Goal: Task Accomplishment & Management: Complete application form

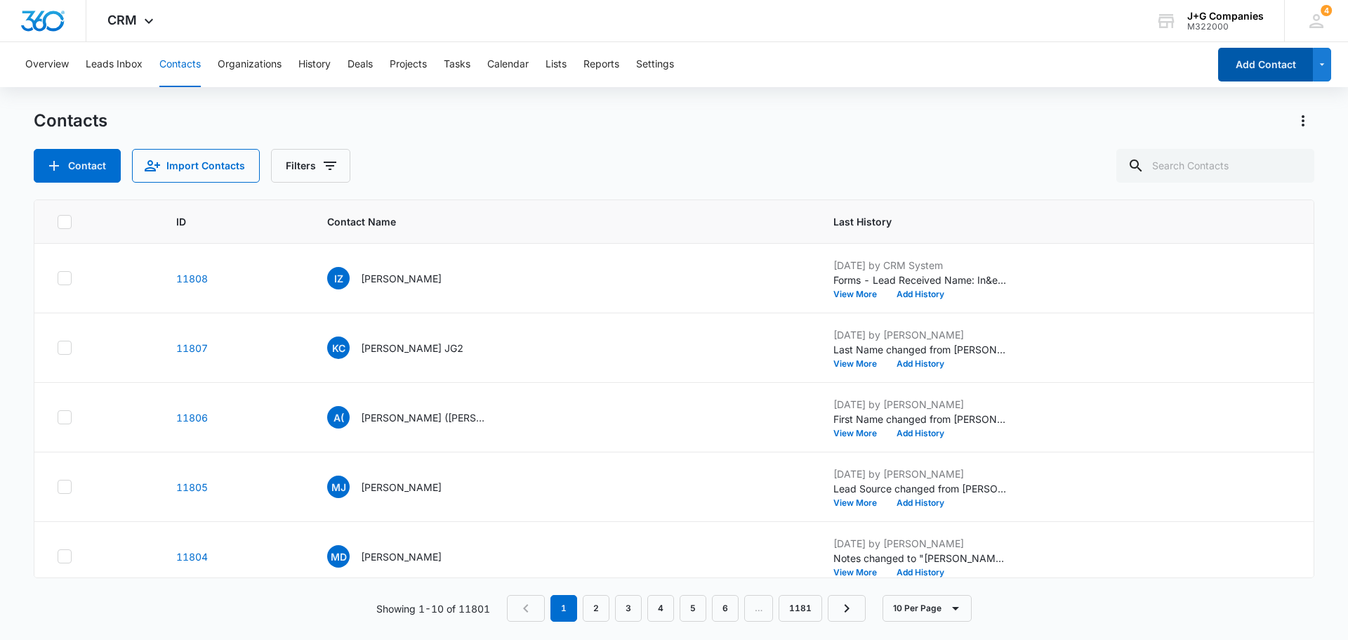
click at [1259, 58] on button "Add Contact" at bounding box center [1265, 65] width 95 height 34
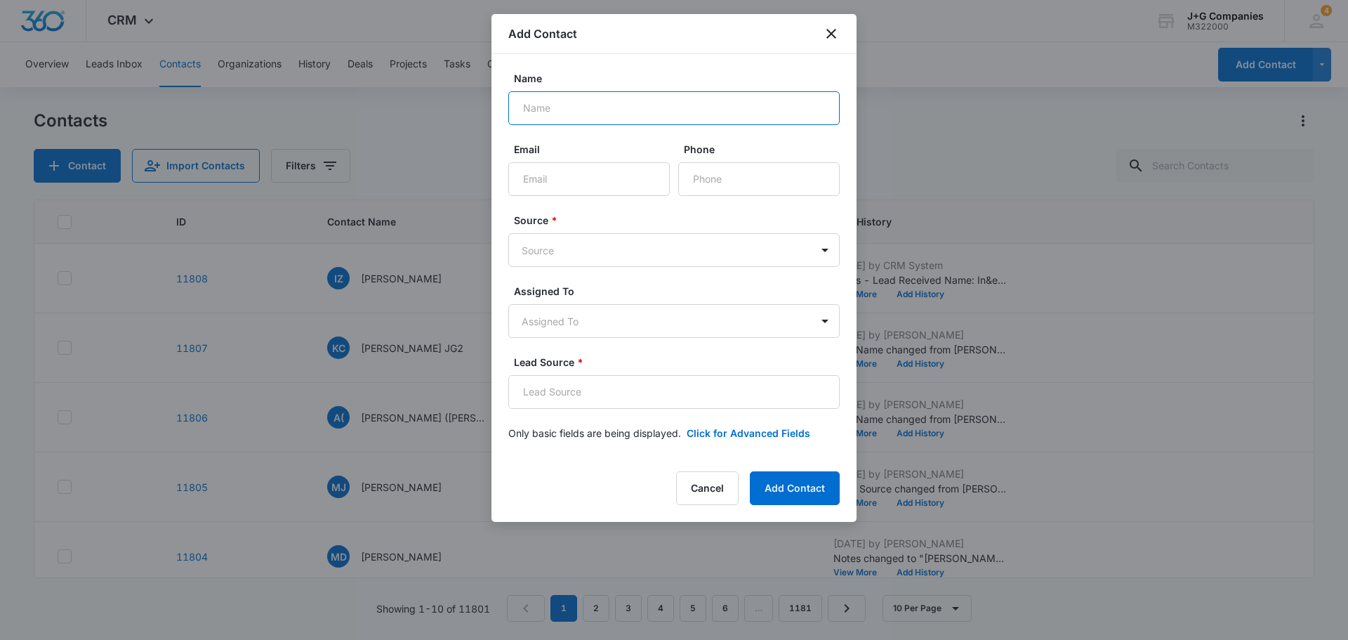
click at [657, 110] on input "Name" at bounding box center [673, 108] width 331 height 34
type input "[PERSON_NAME]"
type input "o"
paste input "[EMAIL_ADDRESS][DOMAIN_NAME]"
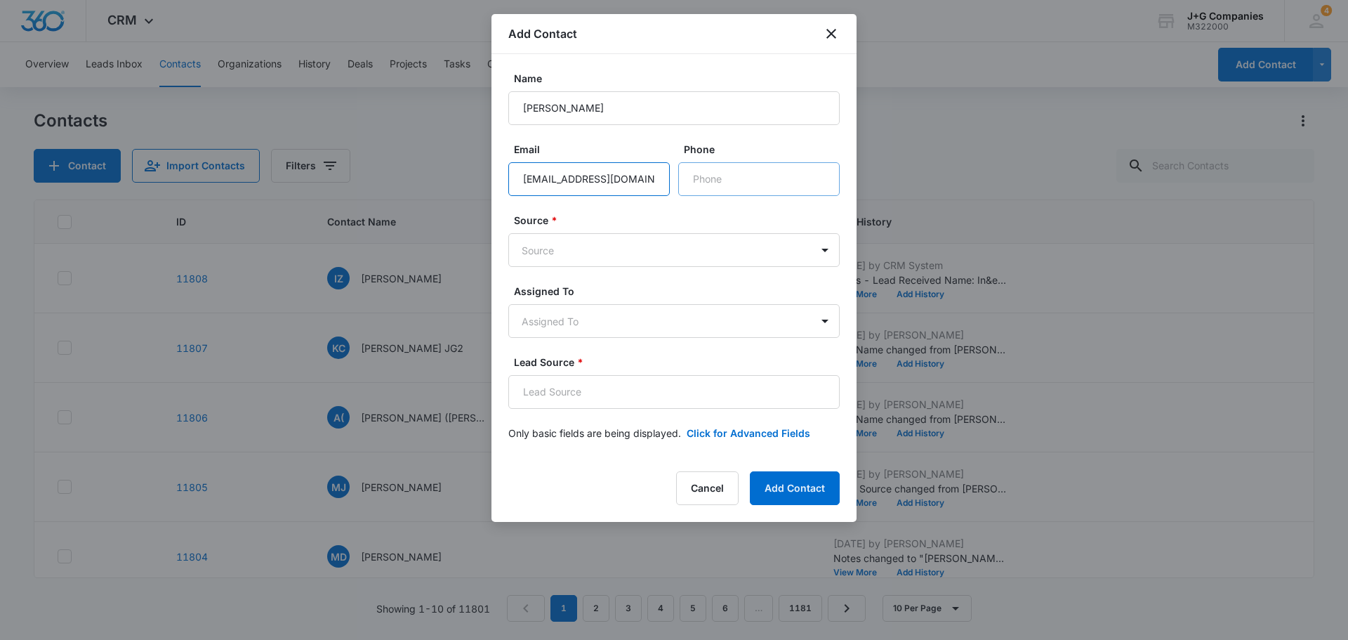
type input "[EMAIL_ADDRESS][DOMAIN_NAME]"
click at [747, 184] on input "Phone" at bounding box center [759, 179] width 162 height 34
type input "[PHONE_NUMBER]"
click at [626, 256] on body "CRM Apps Reputation Forms CRM Email Social Content Intelligence Files Brand Set…" at bounding box center [674, 320] width 1348 height 640
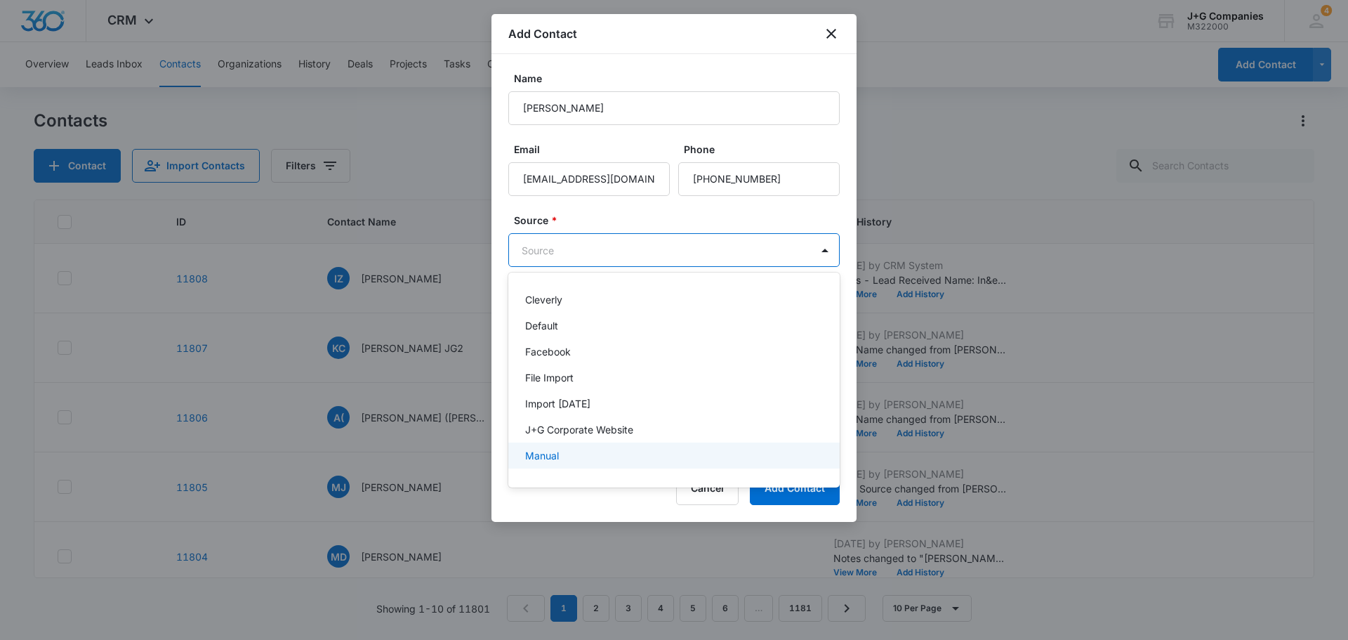
click at [545, 449] on p "Manual" at bounding box center [542, 455] width 34 height 15
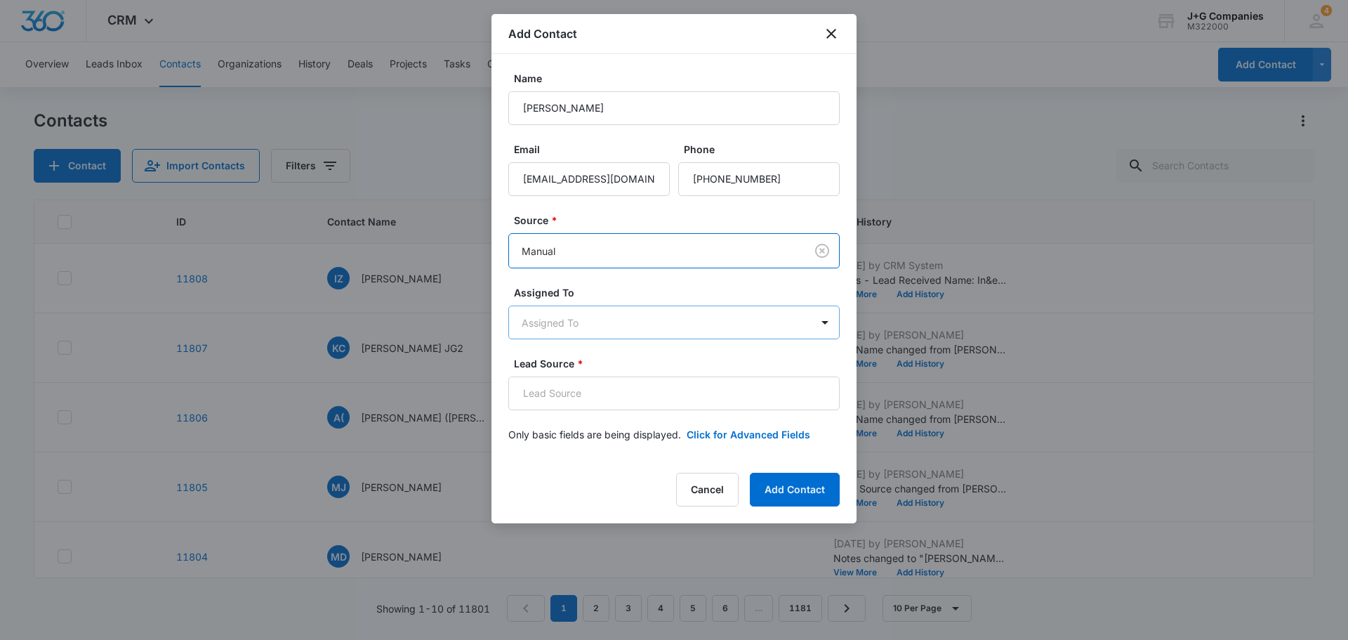
click at [575, 319] on body "CRM Apps Reputation Forms CRM Email Social Content Intelligence Files Brand Set…" at bounding box center [674, 320] width 1348 height 640
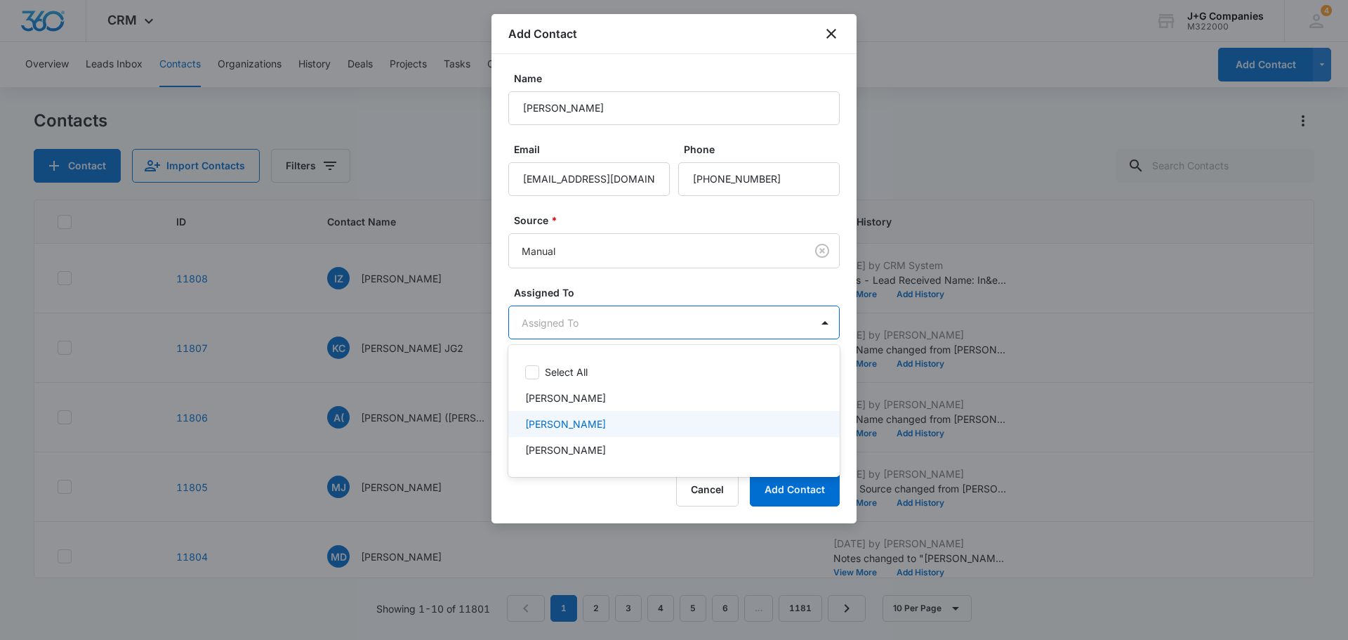
click at [576, 427] on p "[PERSON_NAME]" at bounding box center [565, 423] width 81 height 15
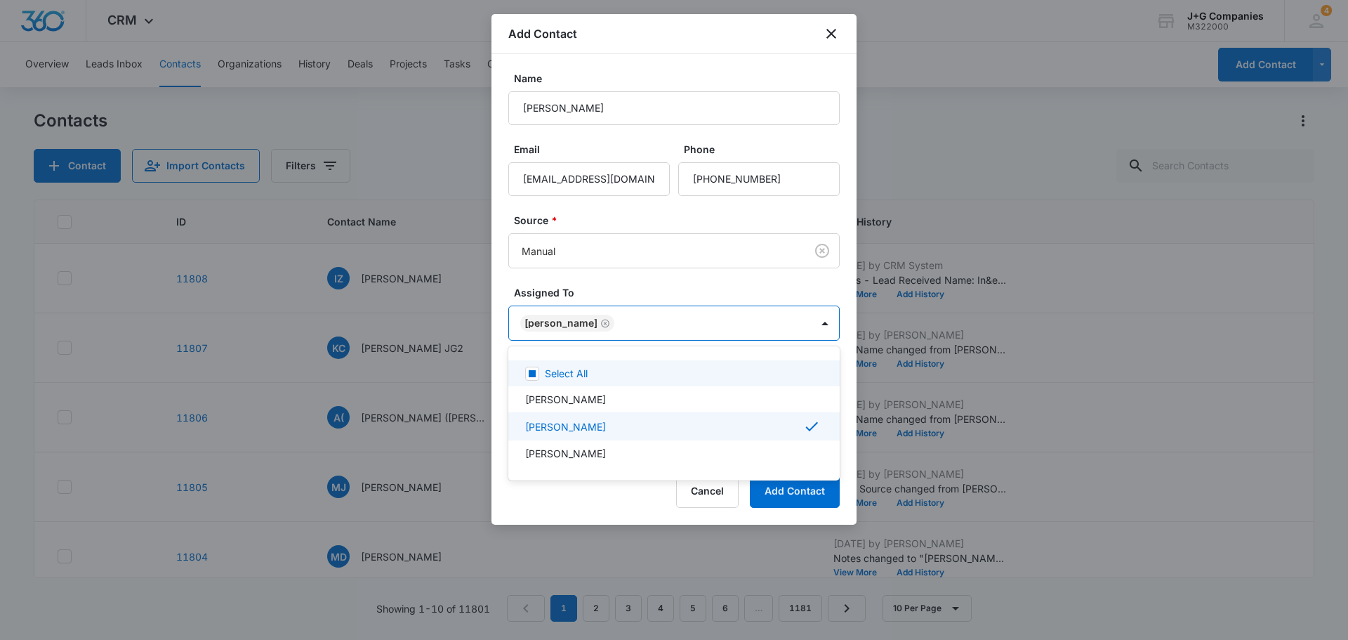
click at [669, 275] on div at bounding box center [674, 320] width 1348 height 640
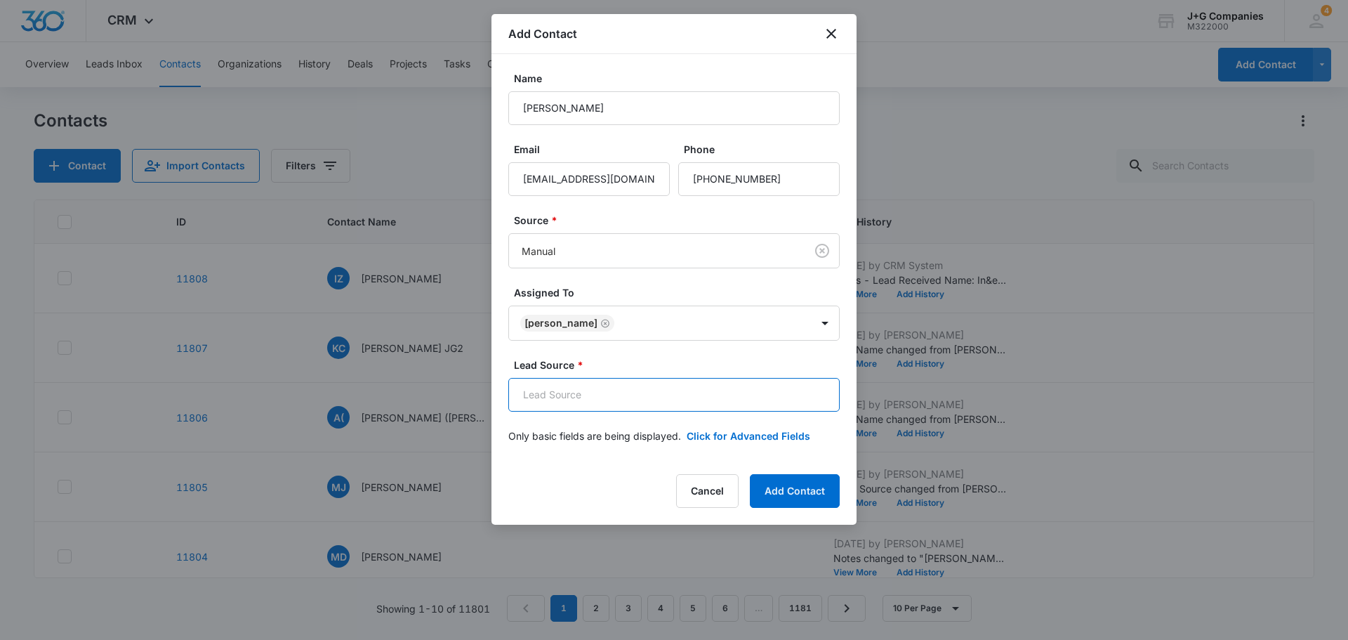
click at [617, 400] on input "Lead Source *" at bounding box center [673, 395] width 331 height 34
type input "Referral"
click at [773, 442] on button "Click for Advanced Fields" at bounding box center [749, 435] width 124 height 15
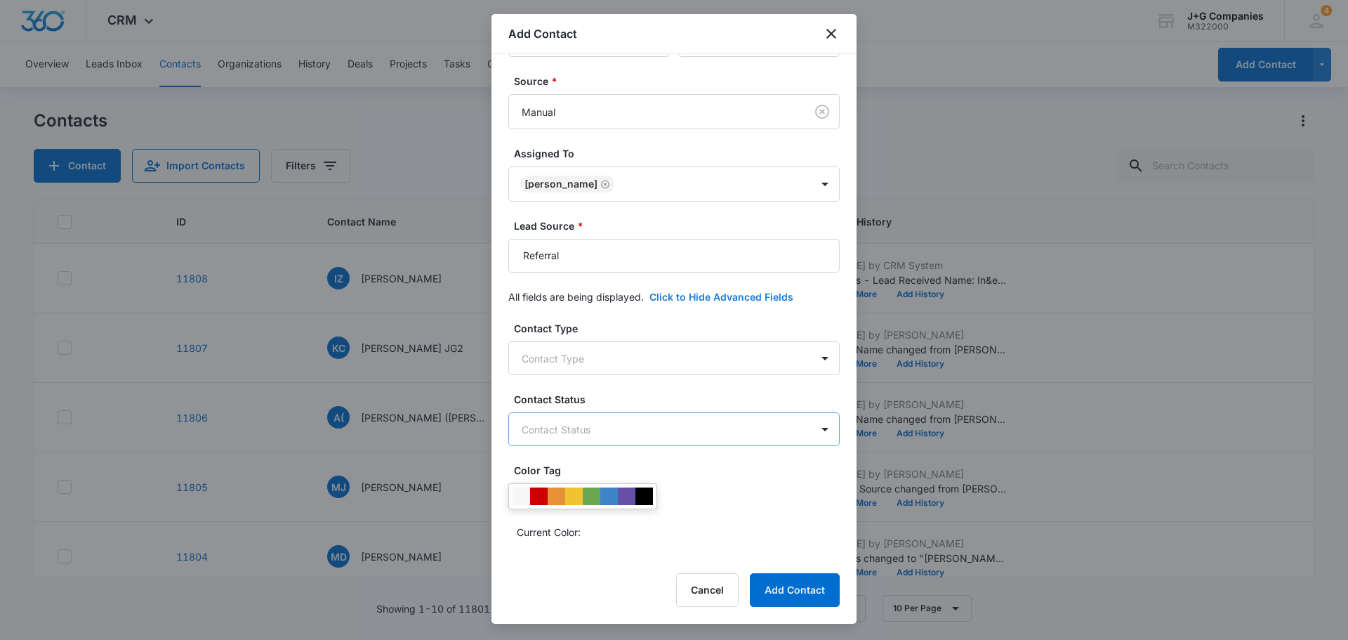
scroll to position [140, 0]
click at [621, 349] on body "CRM Apps Reputation Forms CRM Email Social Content Intelligence Files Brand Set…" at bounding box center [674, 320] width 1348 height 640
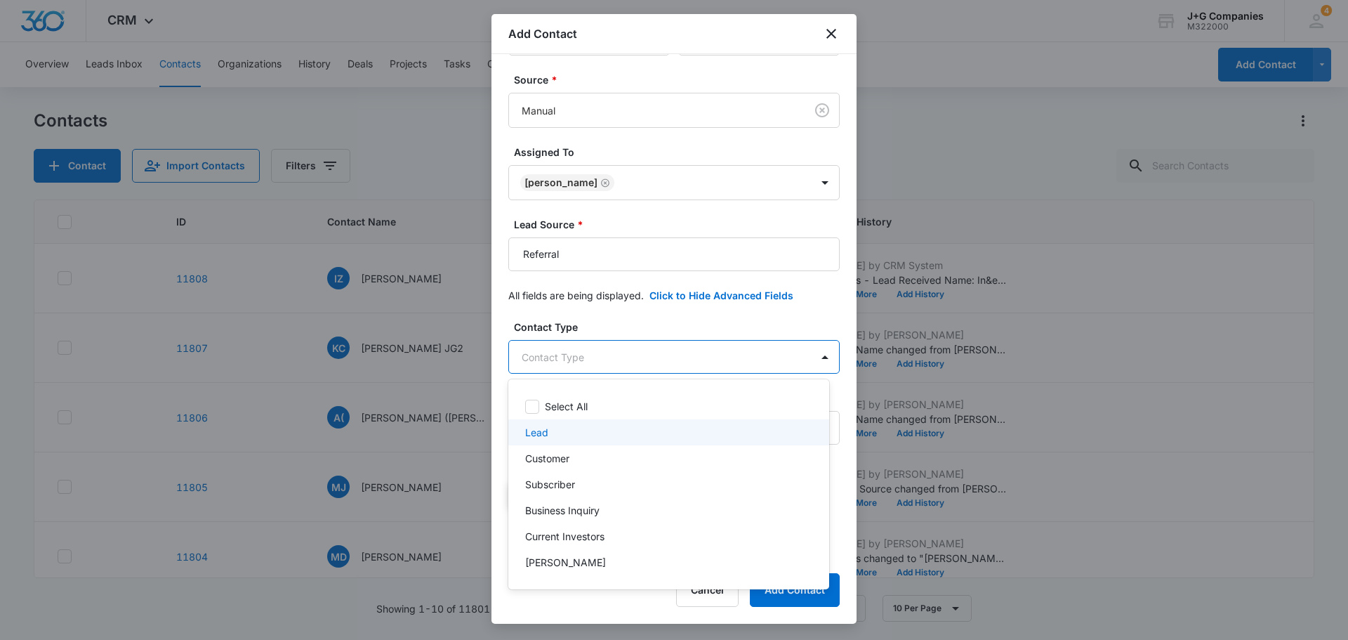
click at [553, 425] on div "Lead" at bounding box center [667, 432] width 284 height 15
click at [728, 322] on div at bounding box center [674, 320] width 1348 height 640
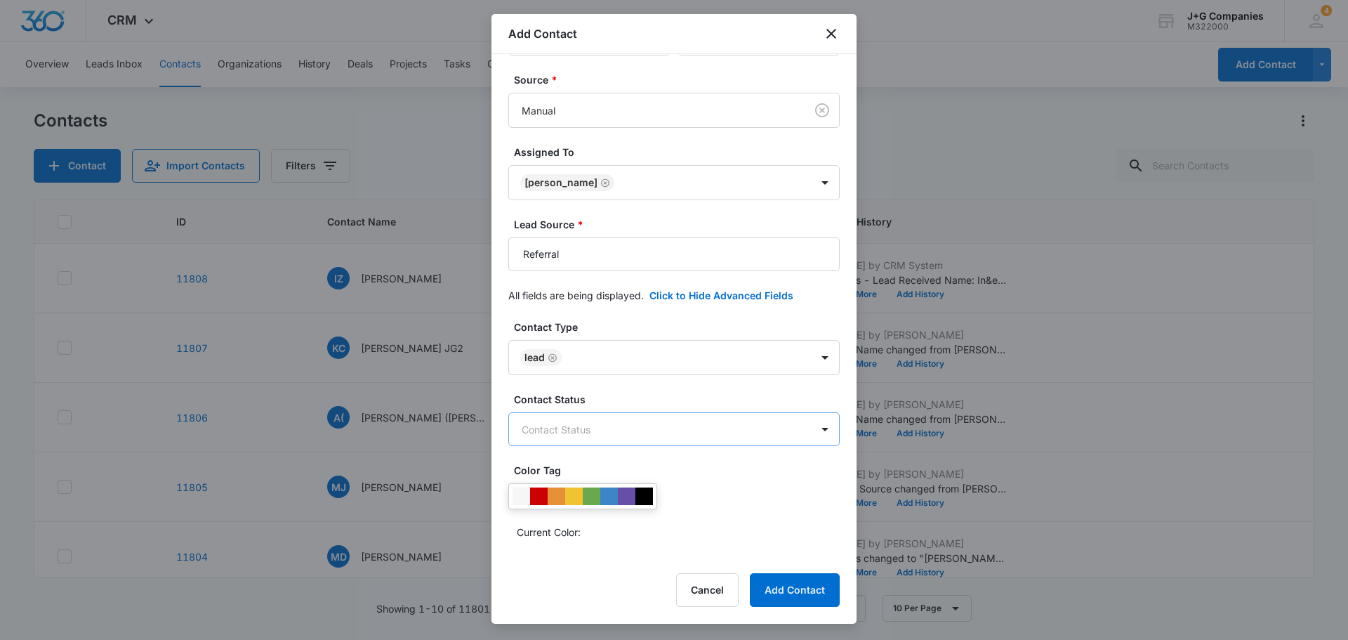
click at [712, 438] on body "CRM Apps Reputation Forms CRM Email Social Content Intelligence Files Brand Set…" at bounding box center [674, 320] width 1348 height 640
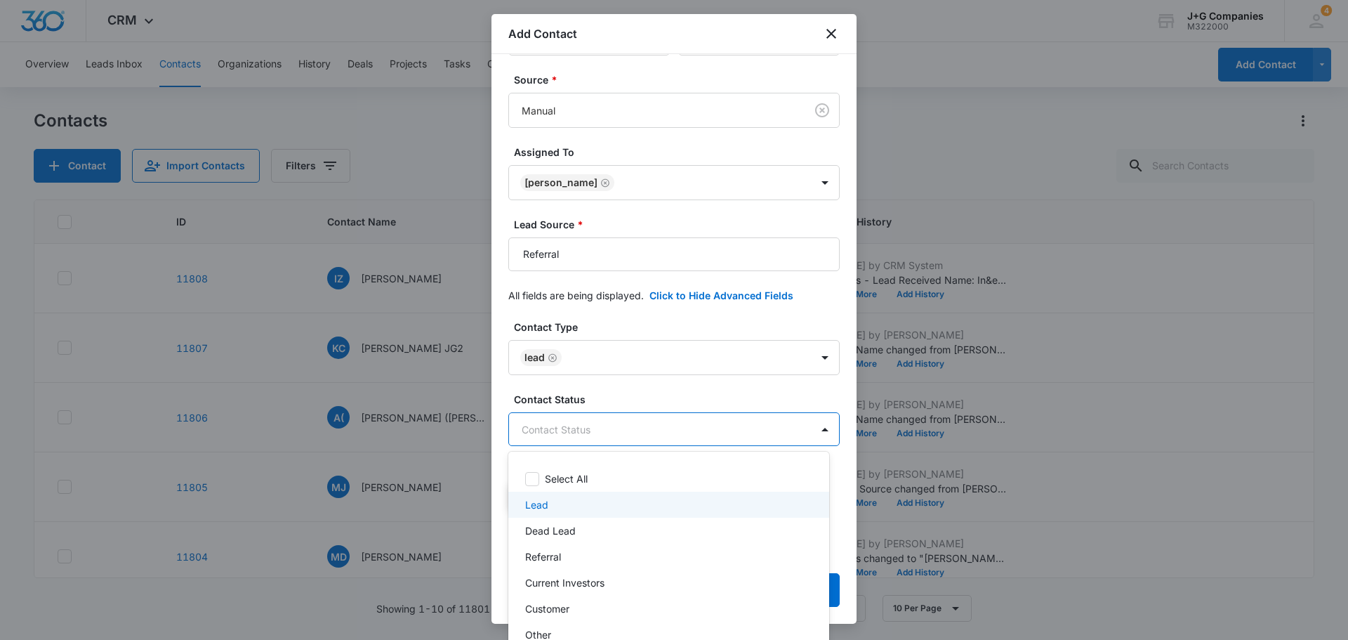
click at [560, 504] on div "Lead" at bounding box center [667, 504] width 284 height 15
click at [656, 312] on div at bounding box center [674, 320] width 1348 height 640
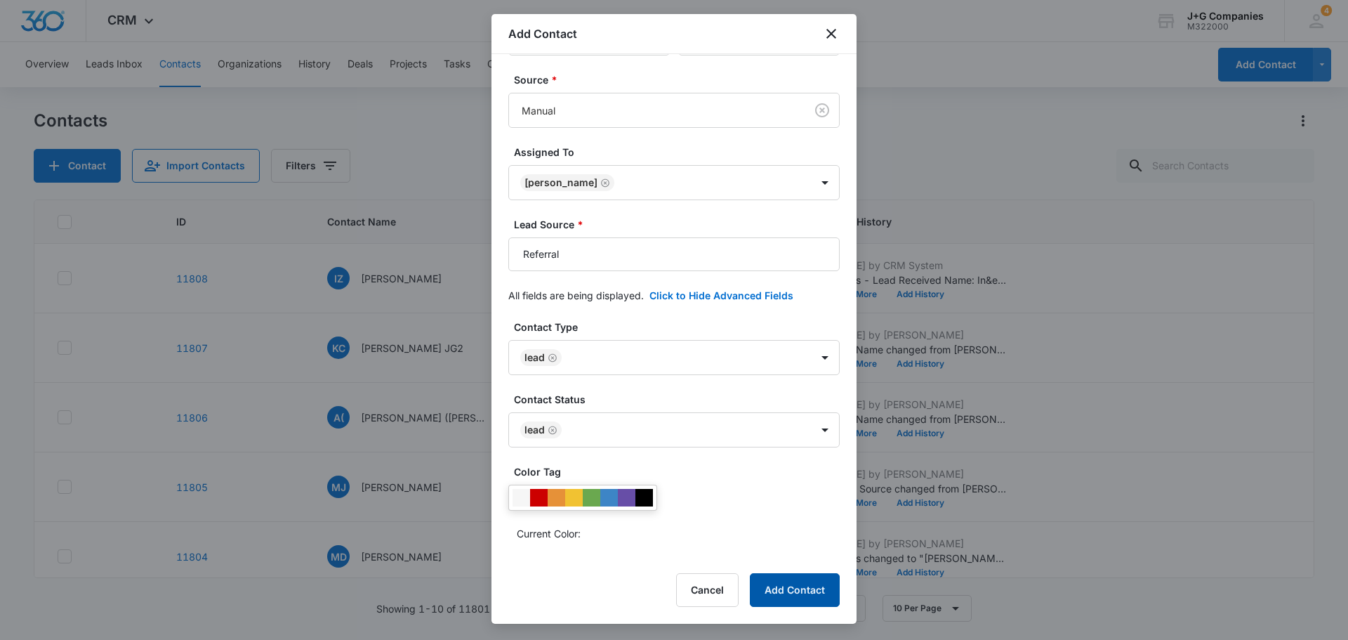
click at [803, 584] on button "Add Contact" at bounding box center [795, 590] width 90 height 34
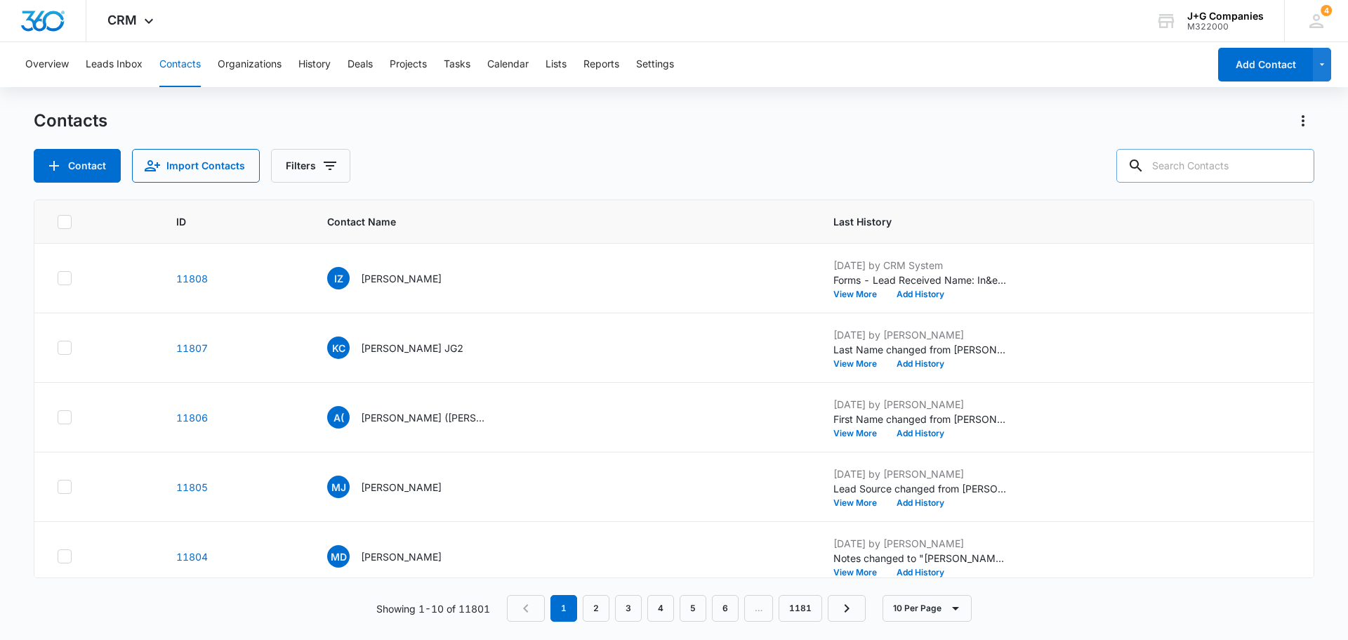
click at [1174, 165] on input "text" at bounding box center [1216, 166] width 198 height 34
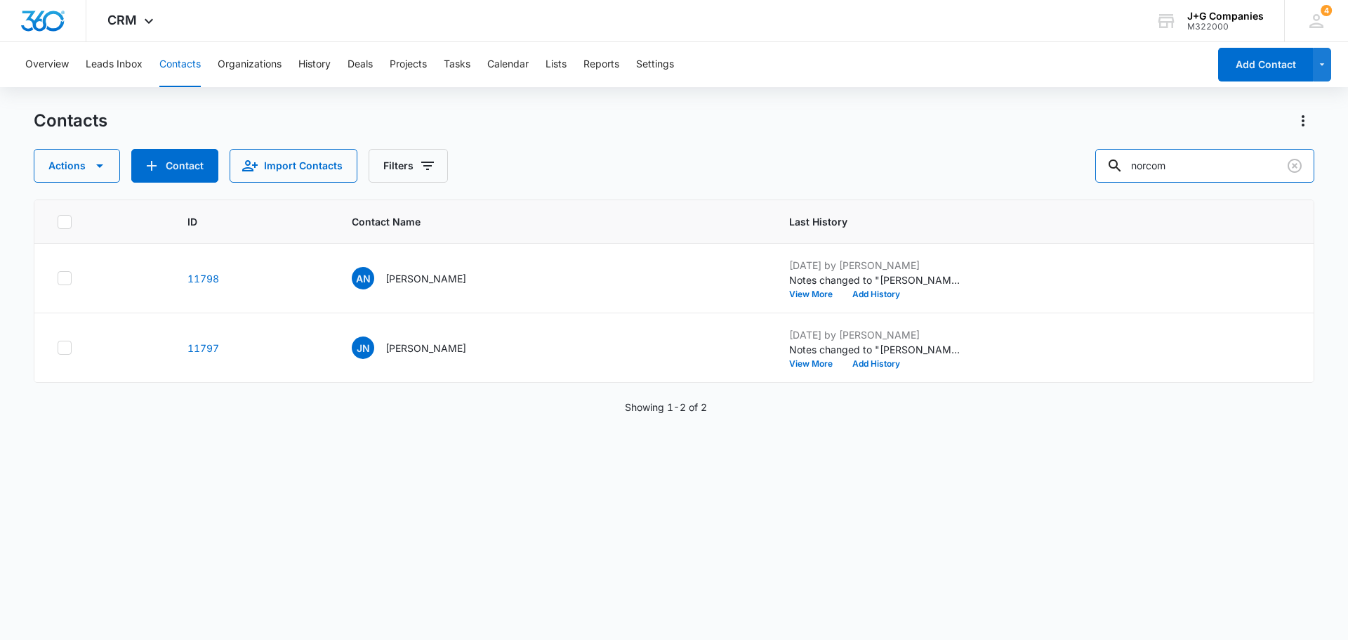
drag, startPoint x: 1200, startPoint y: 167, endPoint x: 1056, endPoint y: 168, distance: 144.7
click at [1063, 168] on div "Actions Contact Import Contacts Filters norcom" at bounding box center [674, 166] width 1281 height 34
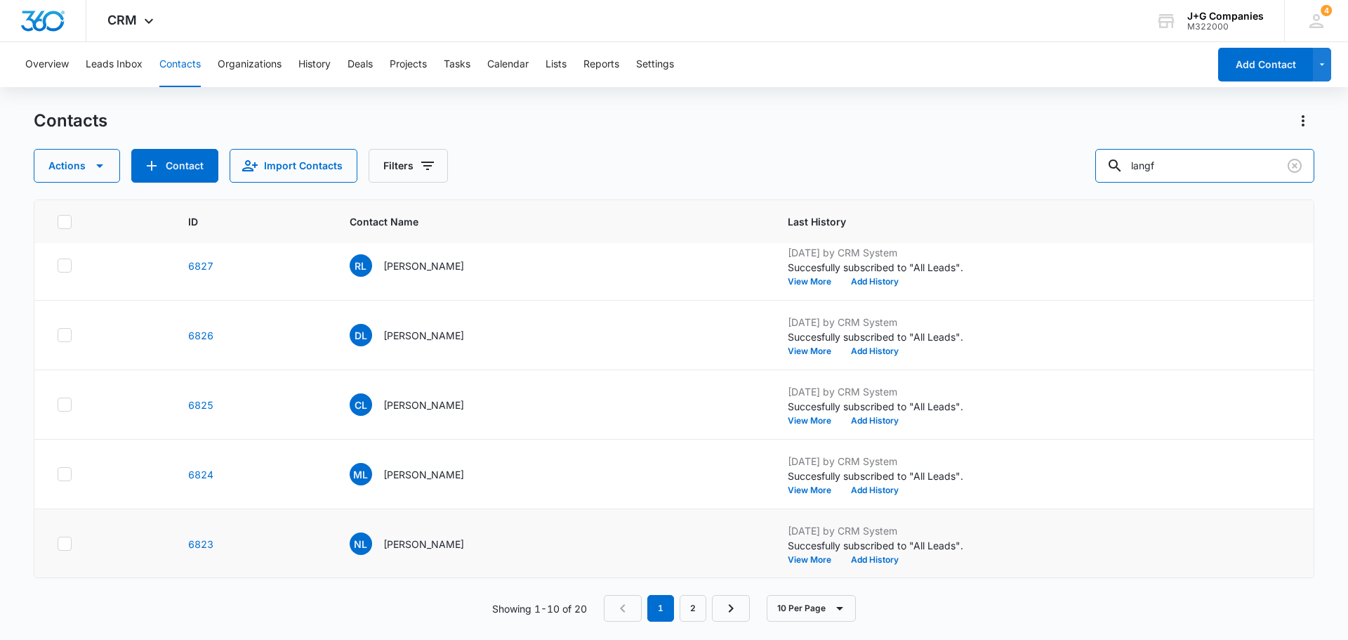
scroll to position [361, 0]
click at [822, 607] on button "10 Per Page" at bounding box center [811, 608] width 89 height 27
click at [810, 569] on div "50 Per Page" at bounding box center [814, 567] width 58 height 10
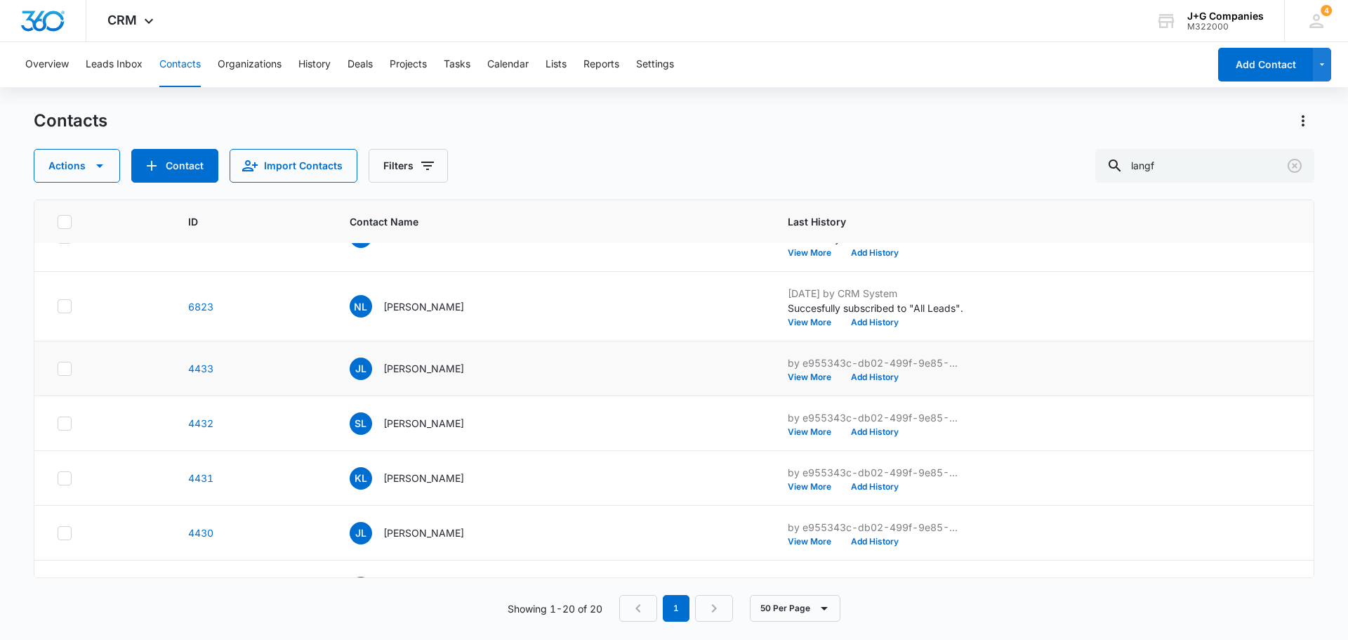
scroll to position [632, 0]
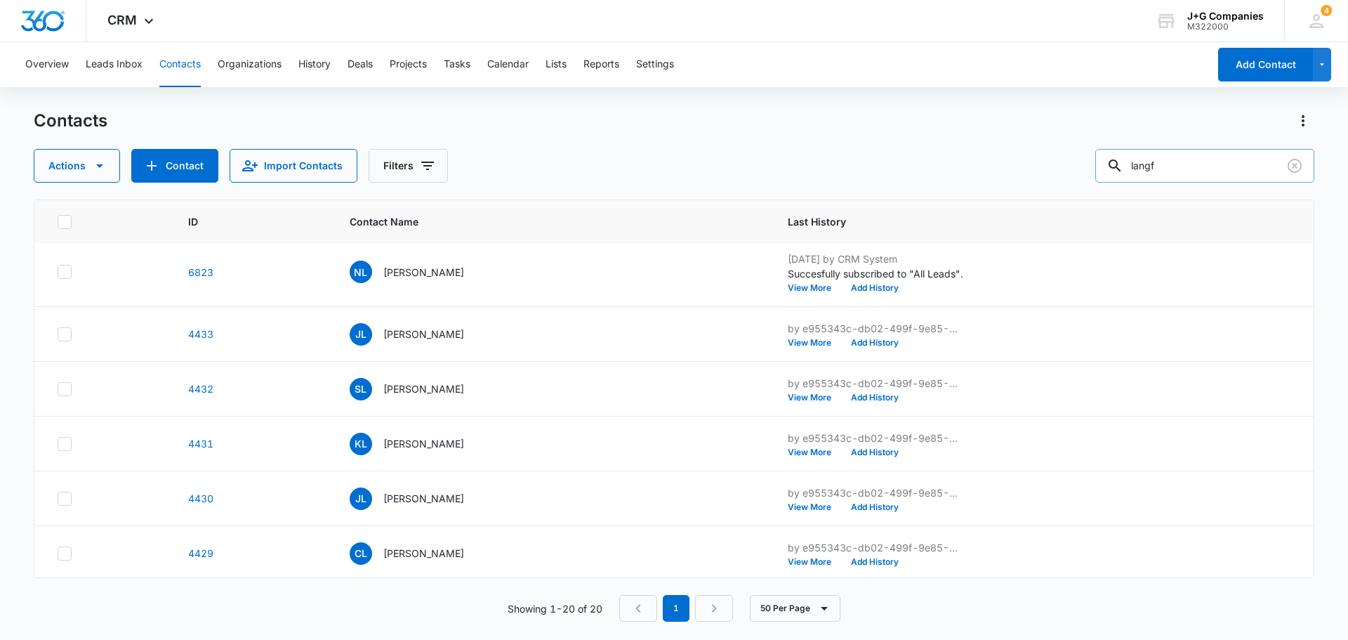
click at [1206, 164] on input "langf" at bounding box center [1205, 166] width 219 height 34
type input "[PERSON_NAME]"
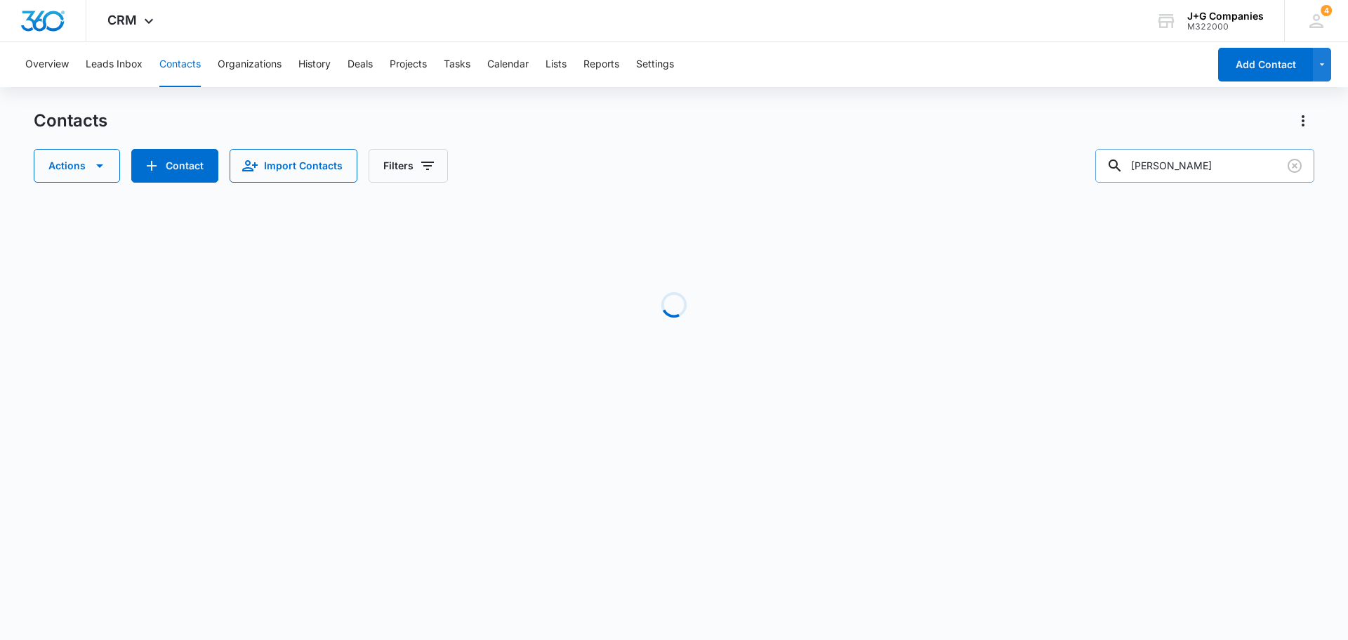
scroll to position [0, 0]
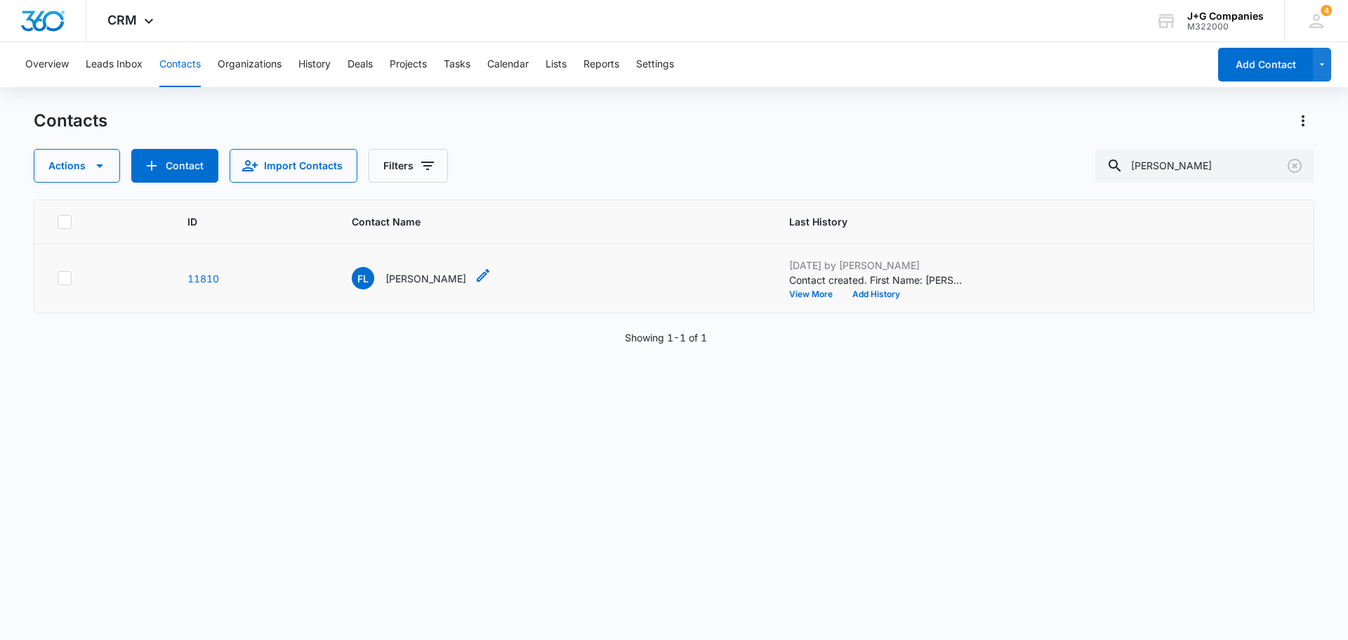
click at [424, 277] on p "[PERSON_NAME]" at bounding box center [426, 278] width 81 height 15
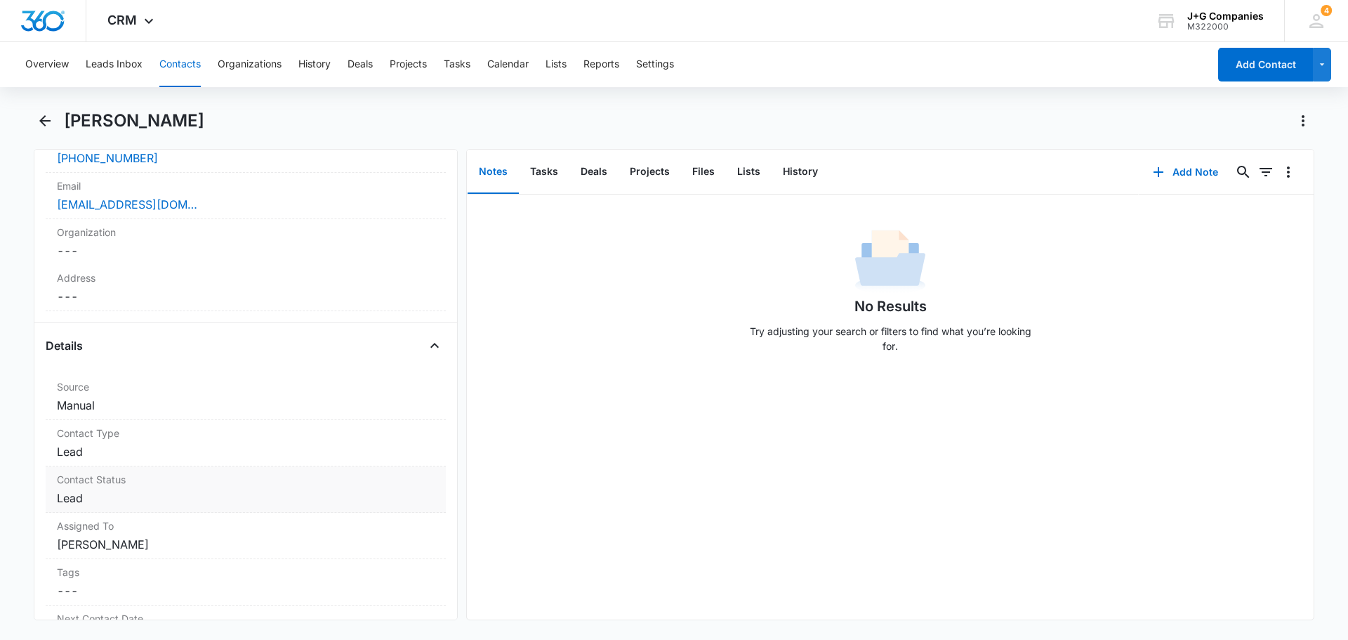
scroll to position [351, 0]
click at [138, 268] on label "Address" at bounding box center [246, 272] width 378 height 15
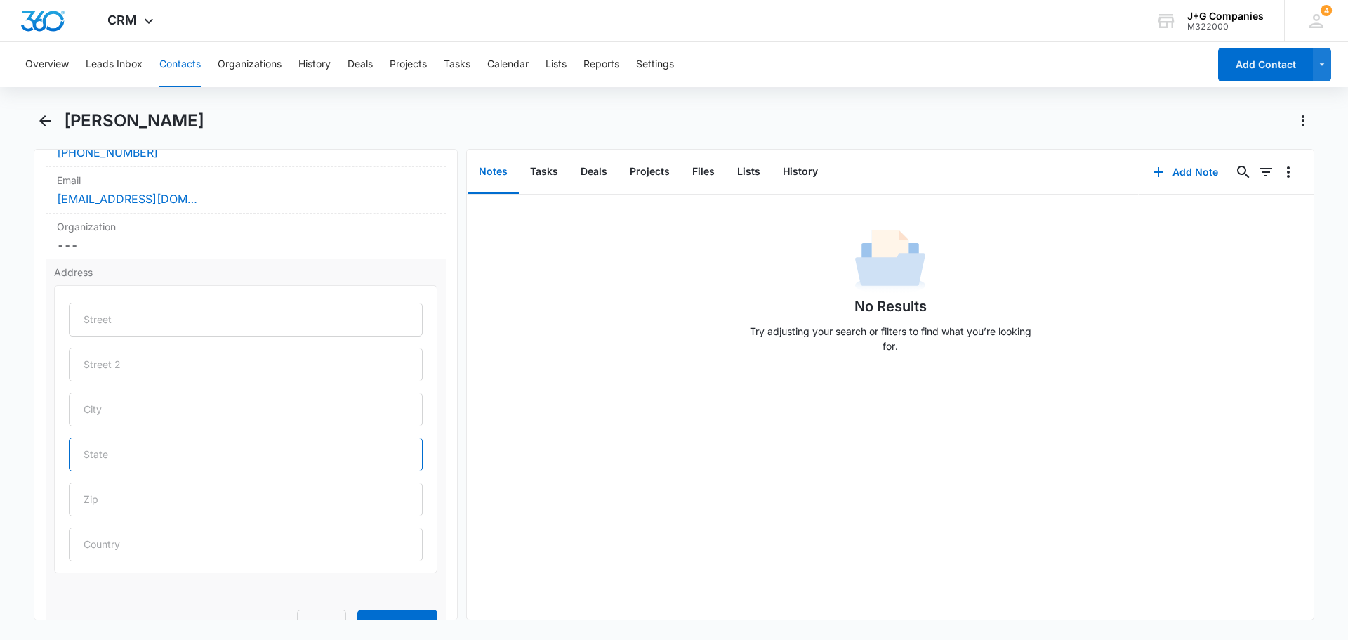
click at [152, 456] on input "text" at bounding box center [246, 455] width 354 height 34
click at [155, 426] on input "text" at bounding box center [246, 410] width 354 height 34
type input "[GEOGRAPHIC_DATA]"
click at [171, 459] on input "text" at bounding box center [246, 455] width 354 height 34
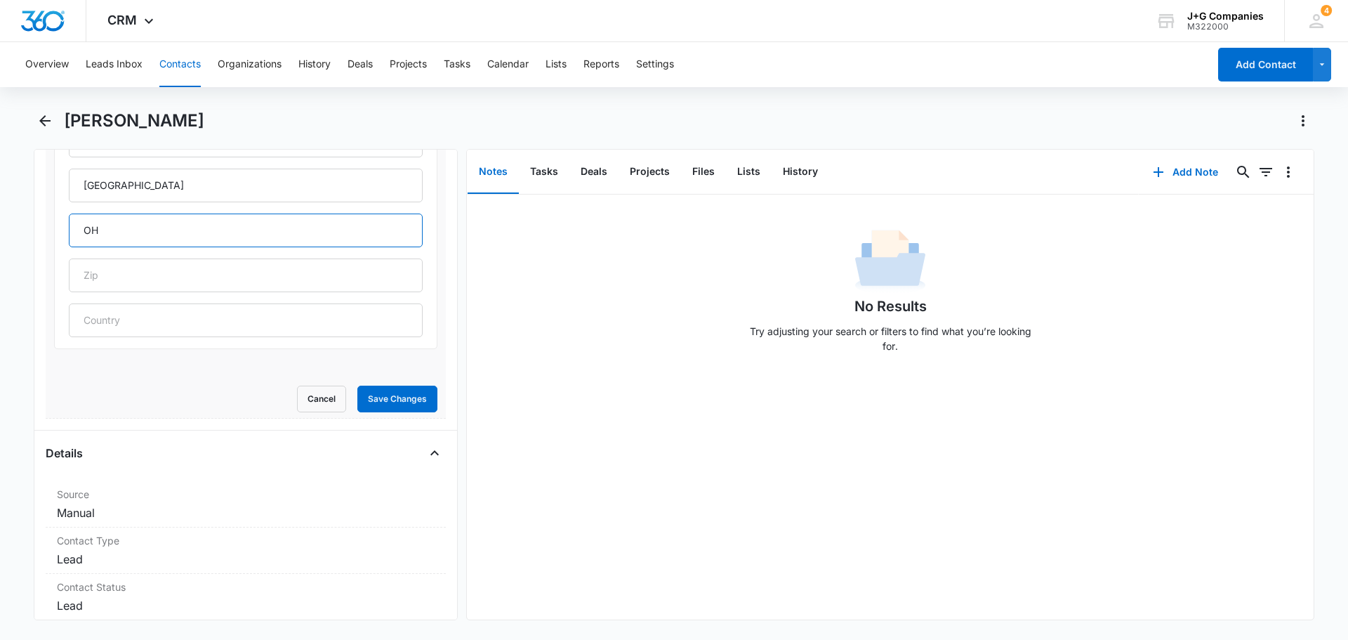
scroll to position [632, 0]
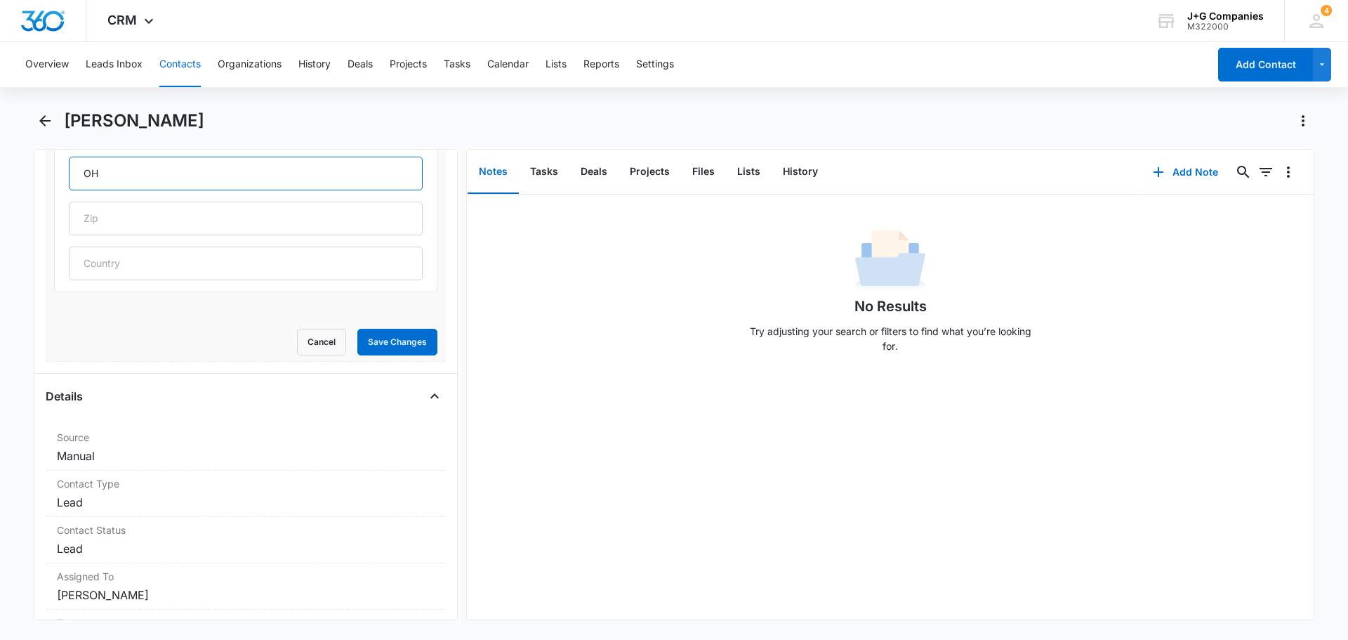
type input "OH"
click at [372, 337] on button "Save Changes" at bounding box center [397, 342] width 80 height 27
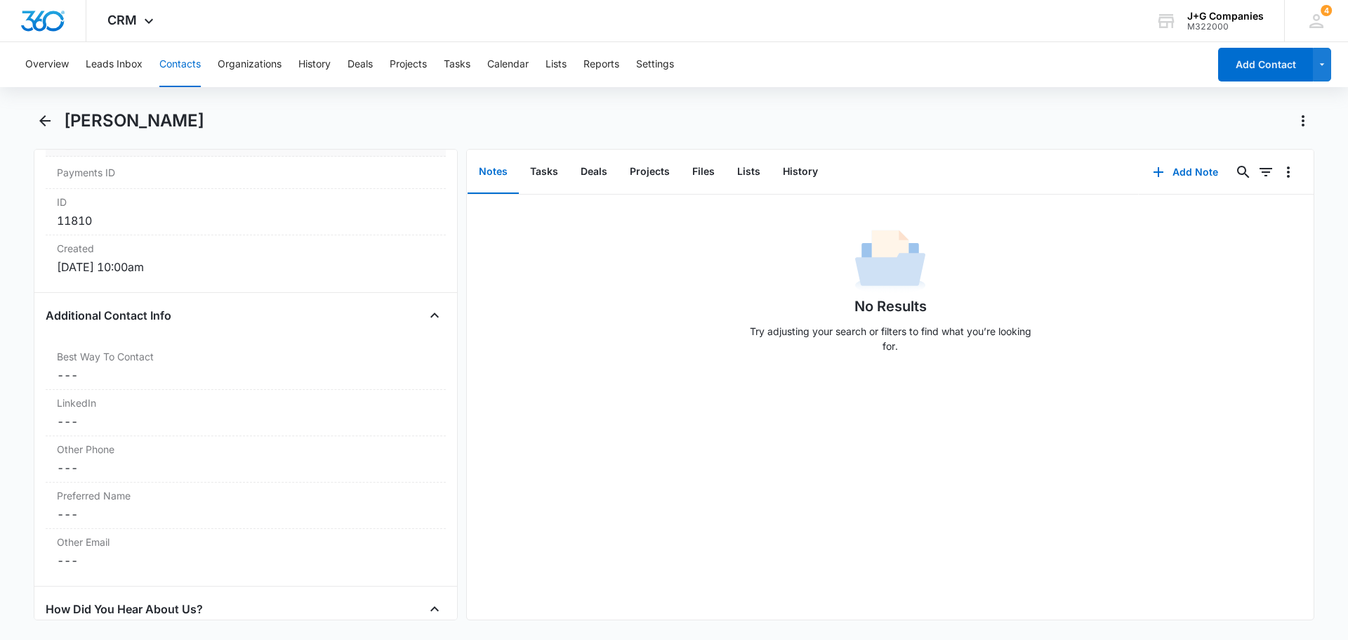
scroll to position [927, 0]
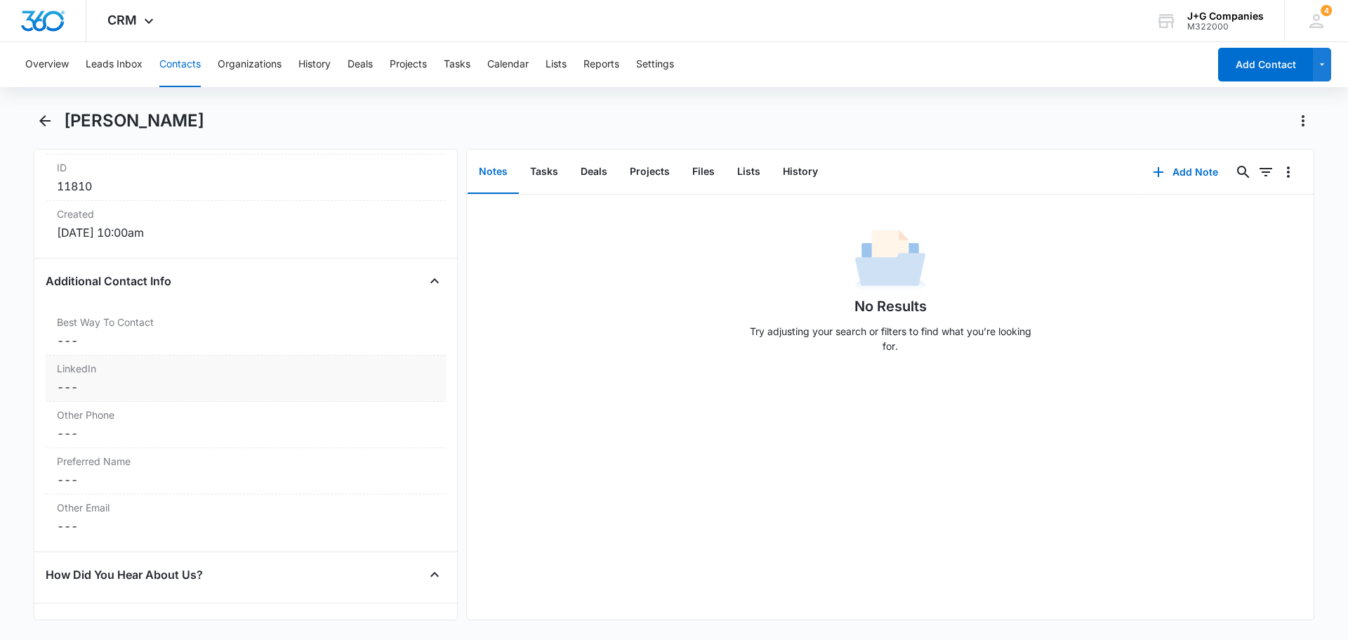
click at [157, 372] on label "LinkedIn" at bounding box center [246, 368] width 378 height 15
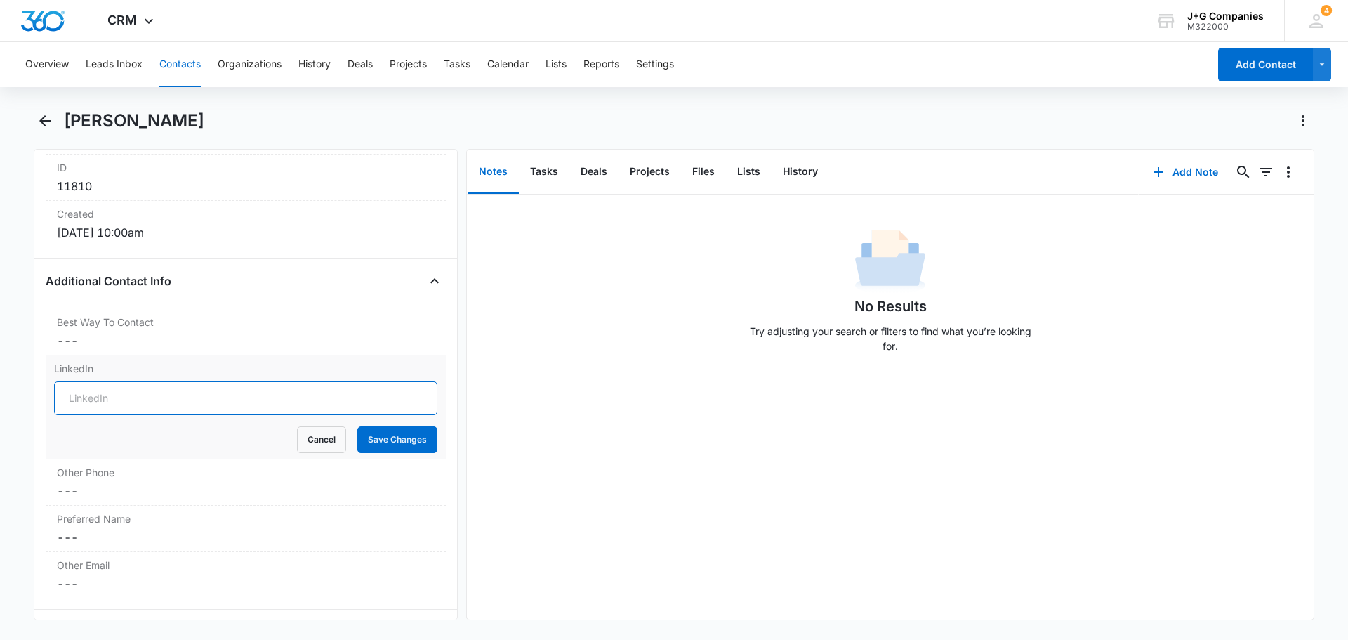
drag, startPoint x: 135, startPoint y: 394, endPoint x: 121, endPoint y: 394, distance: 14.0
click at [121, 394] on input "LinkedIn" at bounding box center [245, 398] width 383 height 34
paste input "[URL][DOMAIN_NAME][PERSON_NAME]"
type input "[URL][DOMAIN_NAME][PERSON_NAME]"
click at [377, 433] on button "Save Changes" at bounding box center [397, 439] width 80 height 27
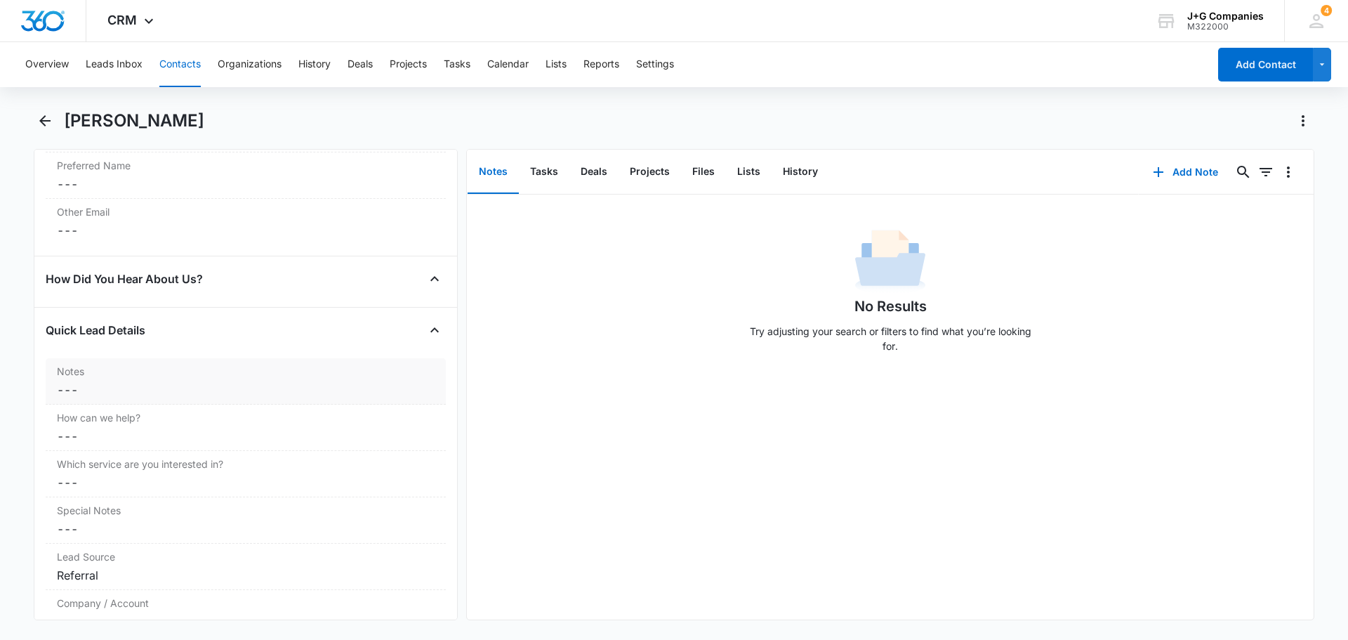
scroll to position [1221, 0]
click at [242, 391] on dd "Cancel Save Changes ---" at bounding box center [246, 391] width 378 height 17
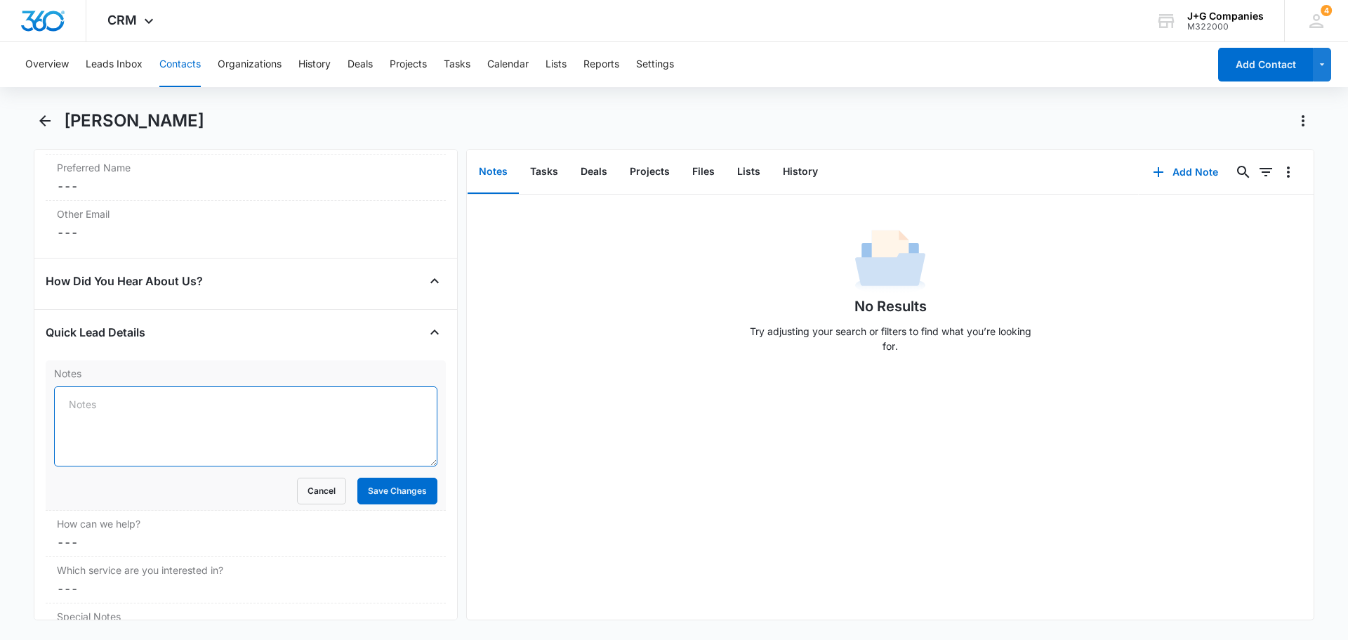
click at [242, 391] on textarea "Notes" at bounding box center [245, 426] width 383 height 80
click at [129, 428] on textarea "Referral from [PERSON_NAME]. They work together. Met with [PERSON_NAME] and his…" at bounding box center [245, 426] width 383 height 80
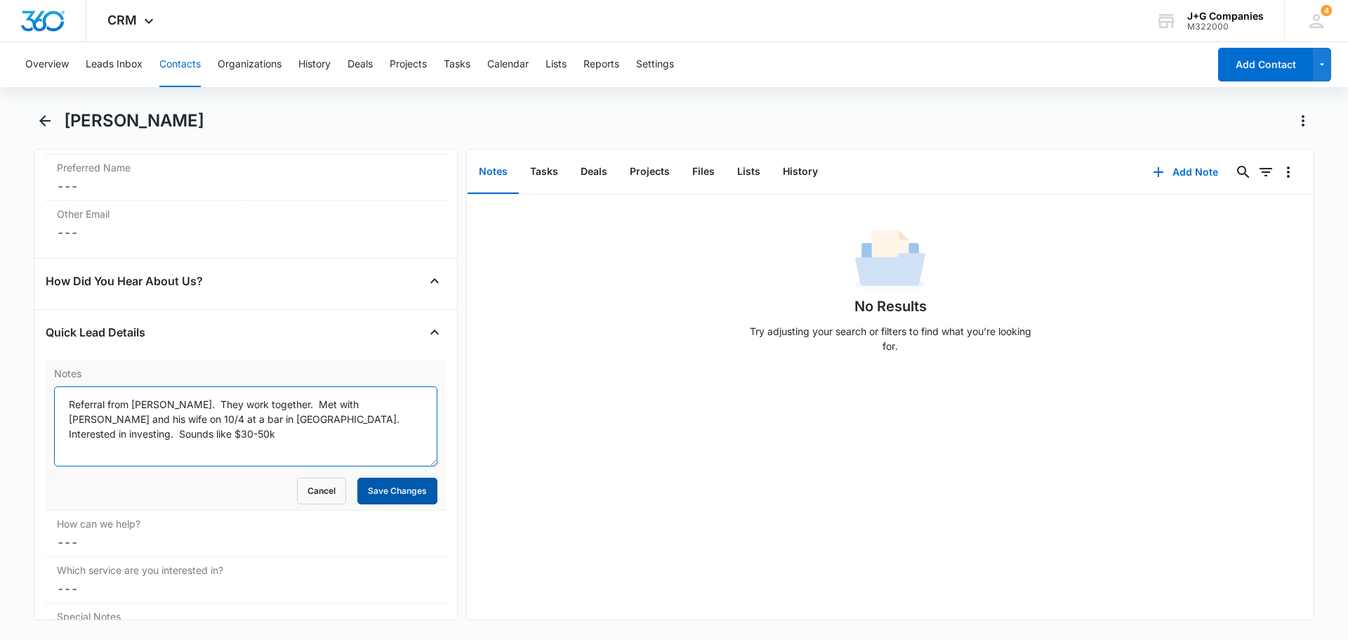
type textarea "Referral from [PERSON_NAME]. They work together. Met with [PERSON_NAME] and his…"
click at [397, 485] on button "Save Changes" at bounding box center [397, 491] width 80 height 27
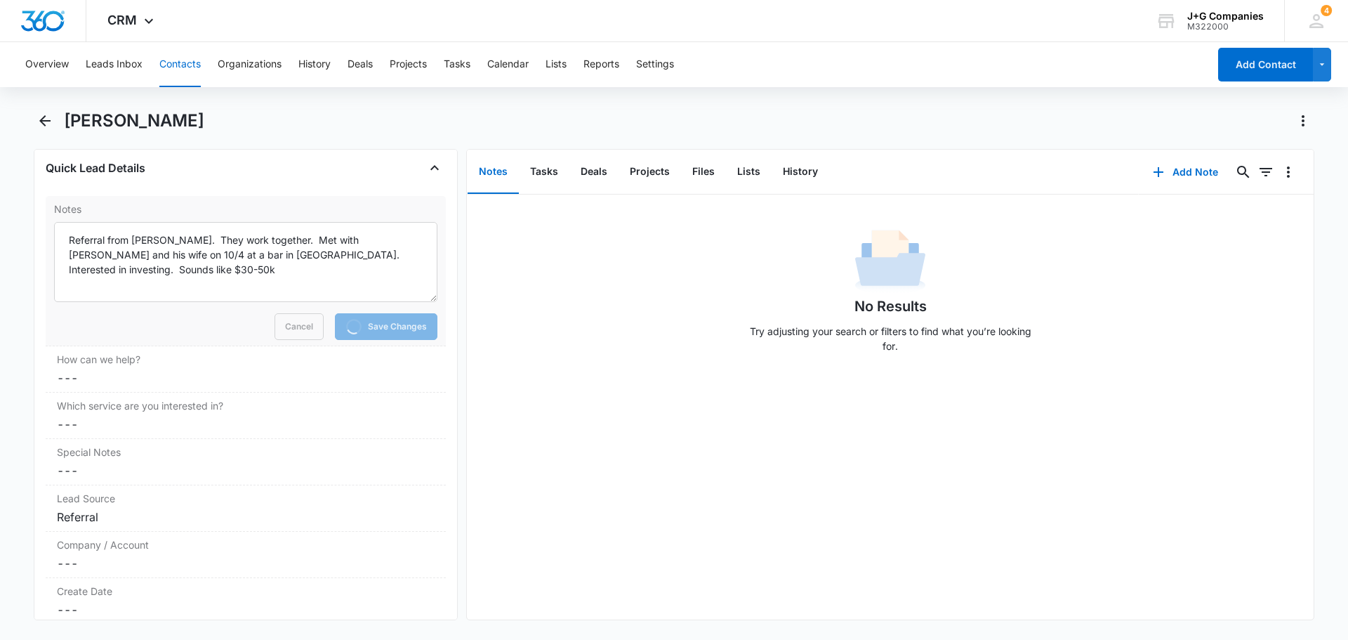
scroll to position [1501, 0]
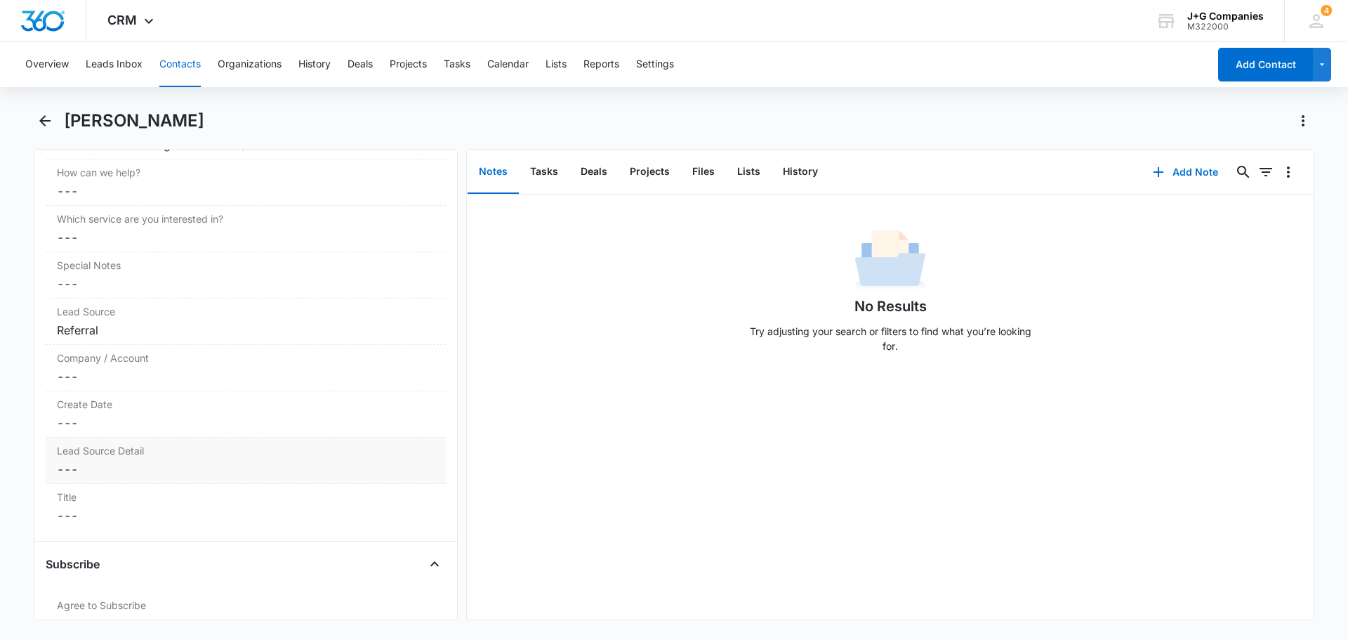
click at [216, 465] on dd "Cancel Save Changes ---" at bounding box center [246, 469] width 378 height 17
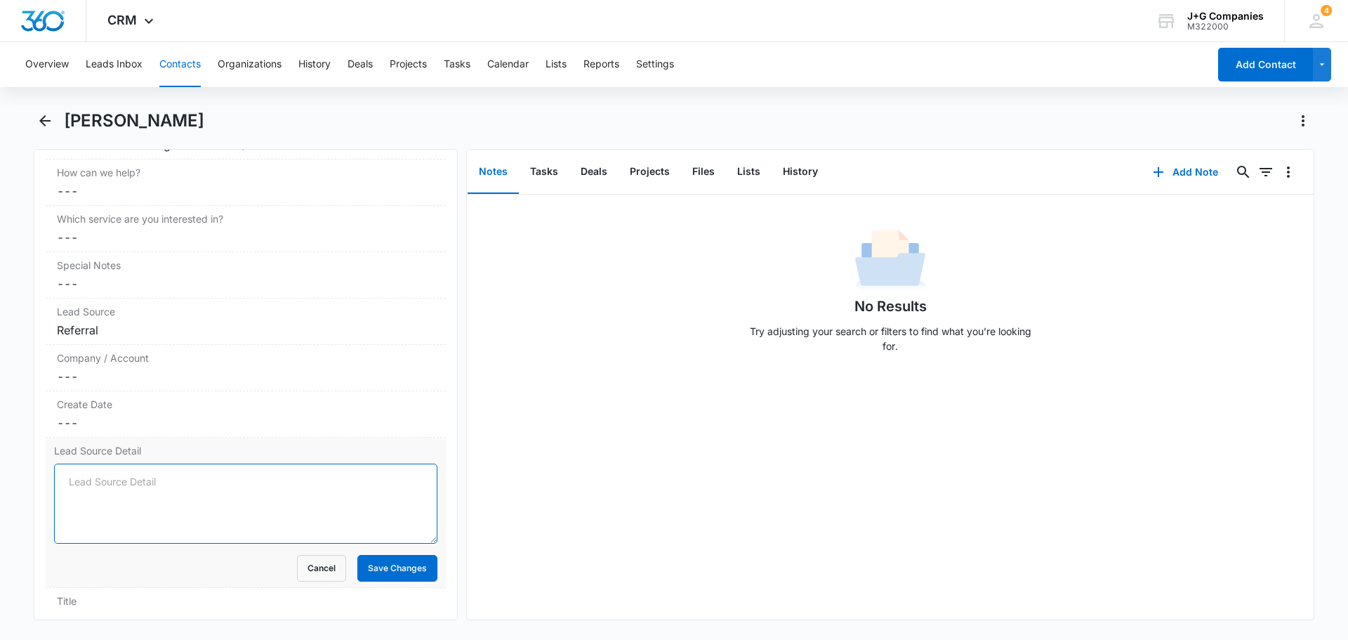
click at [192, 478] on textarea "Lead Source Detail" at bounding box center [245, 504] width 383 height 80
type textarea "[PERSON_NAME]"
click at [407, 559] on button "Save Changes" at bounding box center [397, 568] width 80 height 27
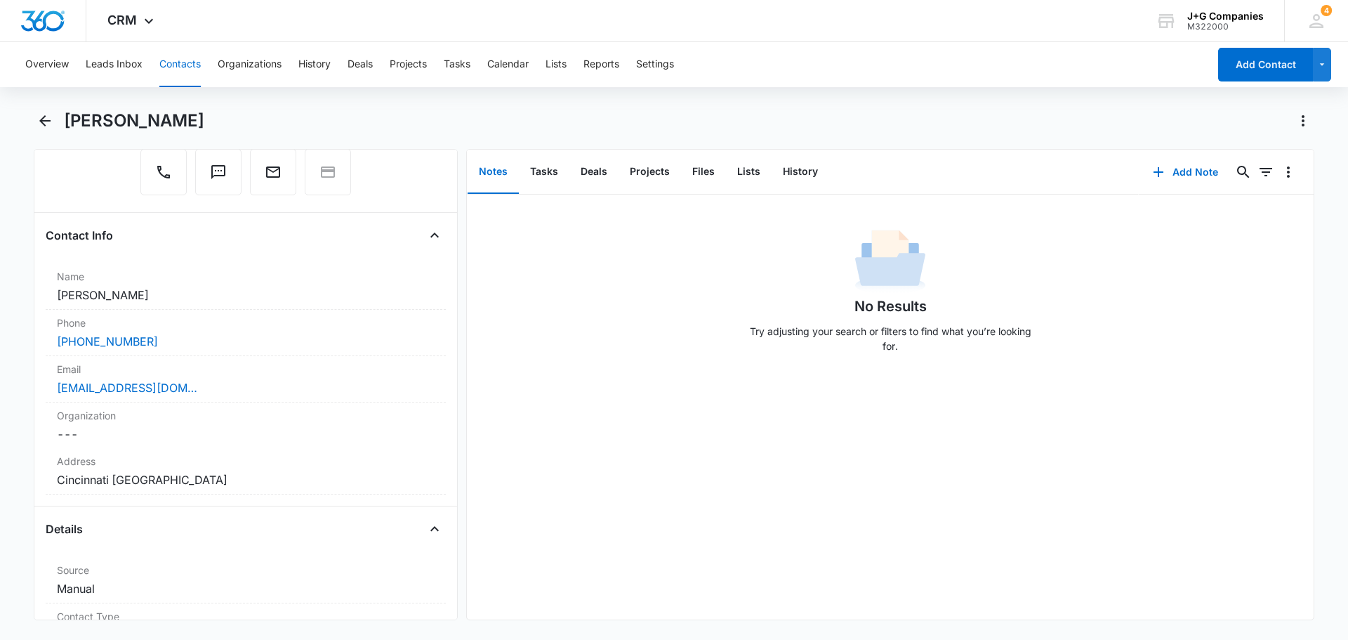
scroll to position [211, 0]
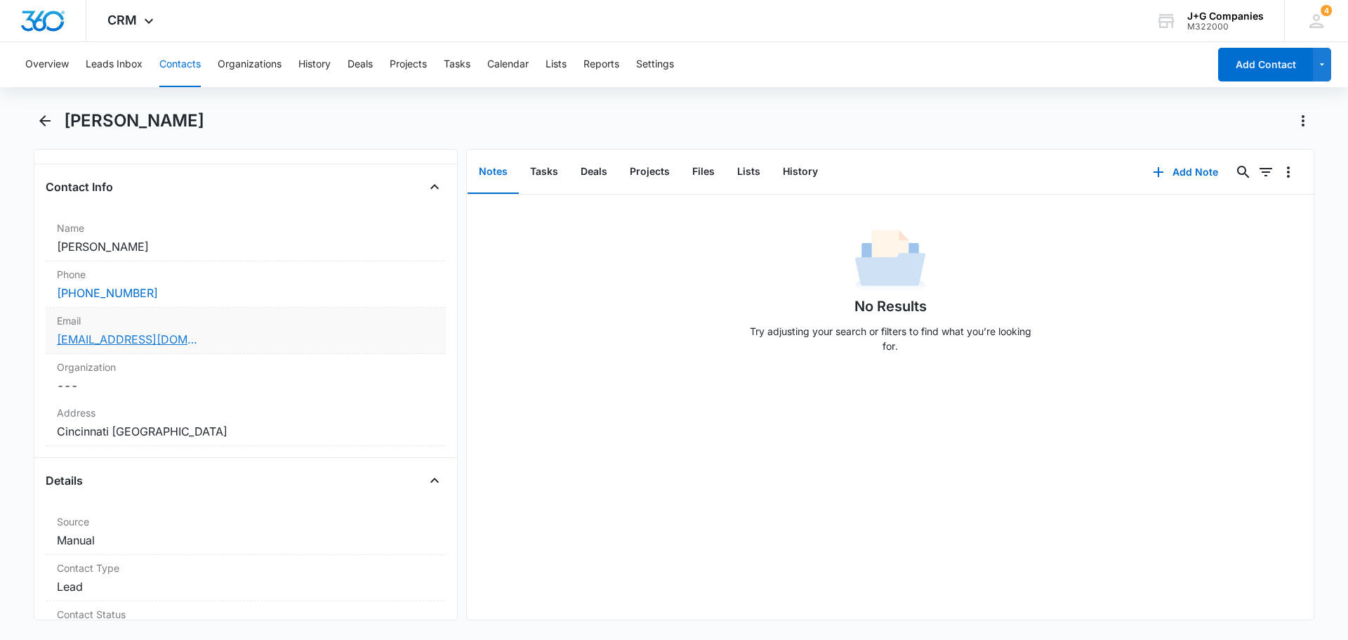
click at [107, 339] on link "[EMAIL_ADDRESS][DOMAIN_NAME]" at bounding box center [127, 339] width 140 height 17
